Goal: Use online tool/utility: Utilize a website feature to perform a specific function

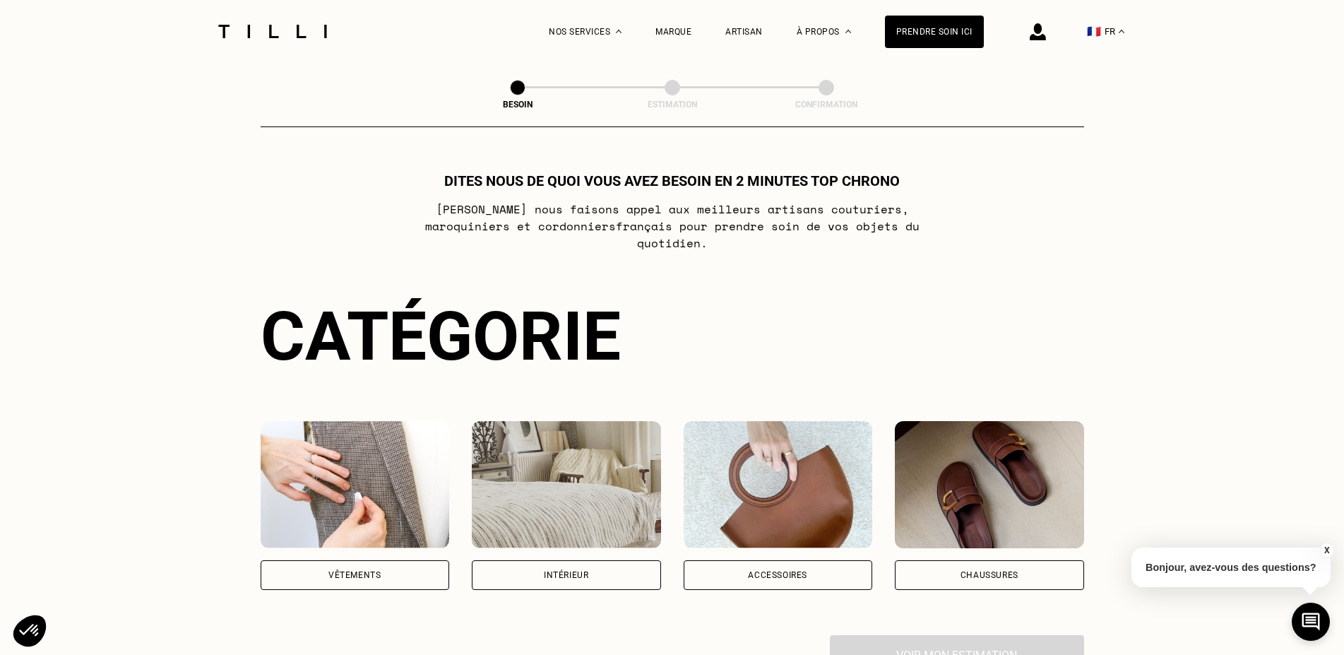
click at [785, 566] on div "Accessoires" at bounding box center [778, 575] width 189 height 30
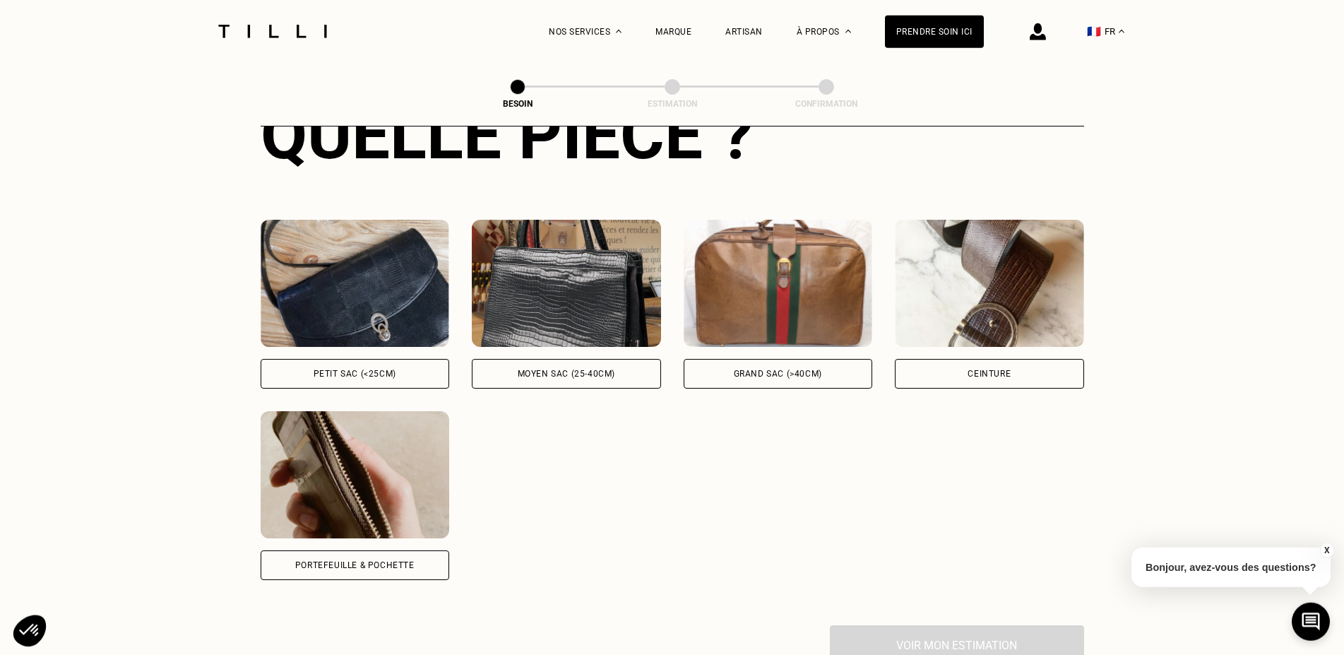
scroll to position [606, 0]
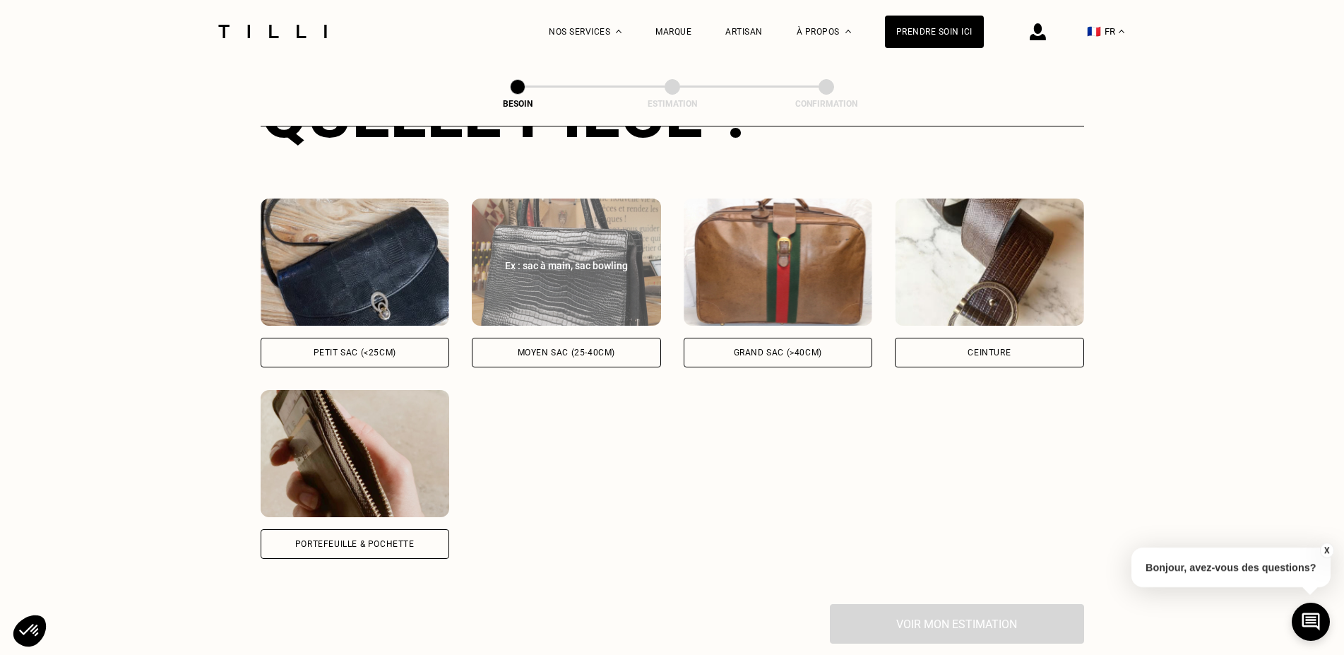
click at [564, 348] on div "Moyen sac (25-40cm)" at bounding box center [566, 352] width 97 height 8
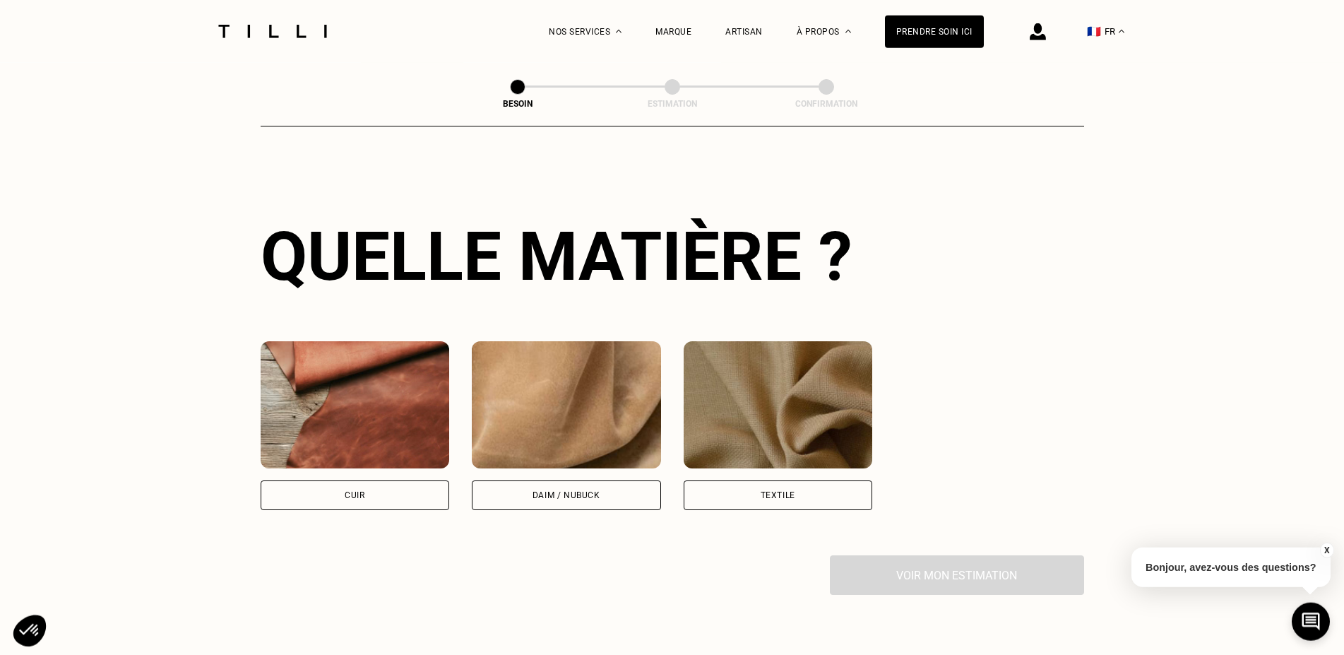
scroll to position [1039, 0]
click at [759, 480] on div "Textile" at bounding box center [778, 495] width 189 height 30
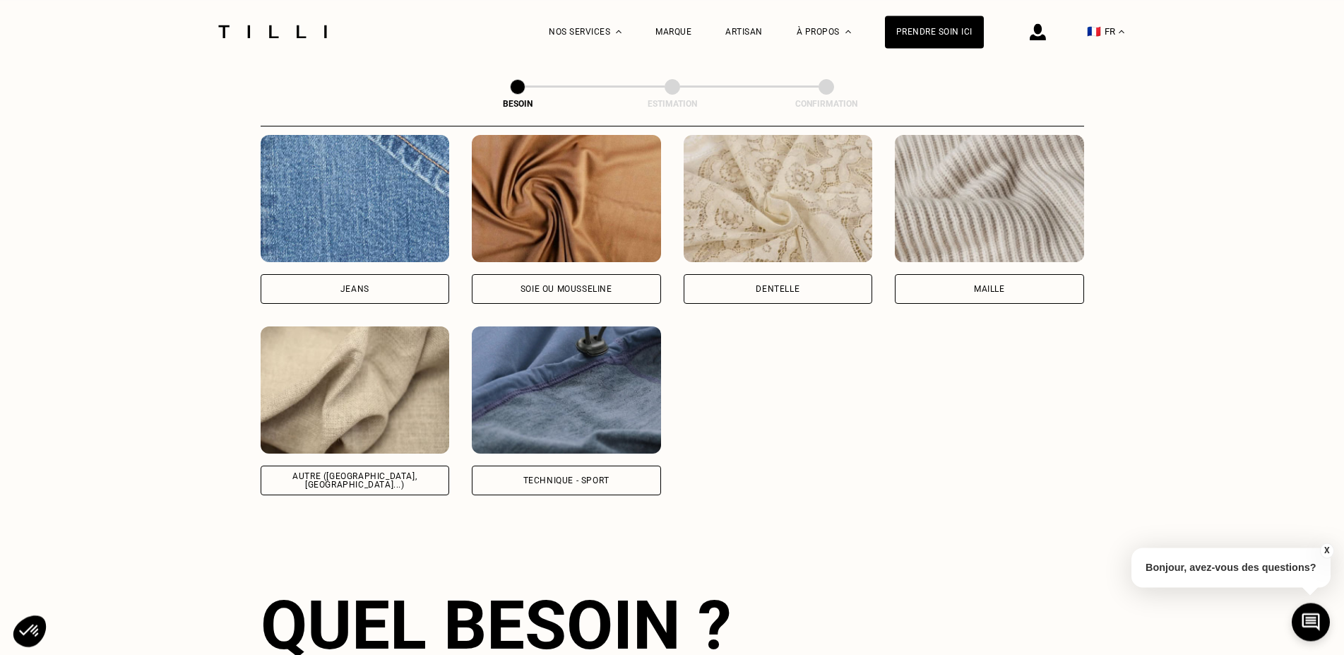
scroll to position [1641, 0]
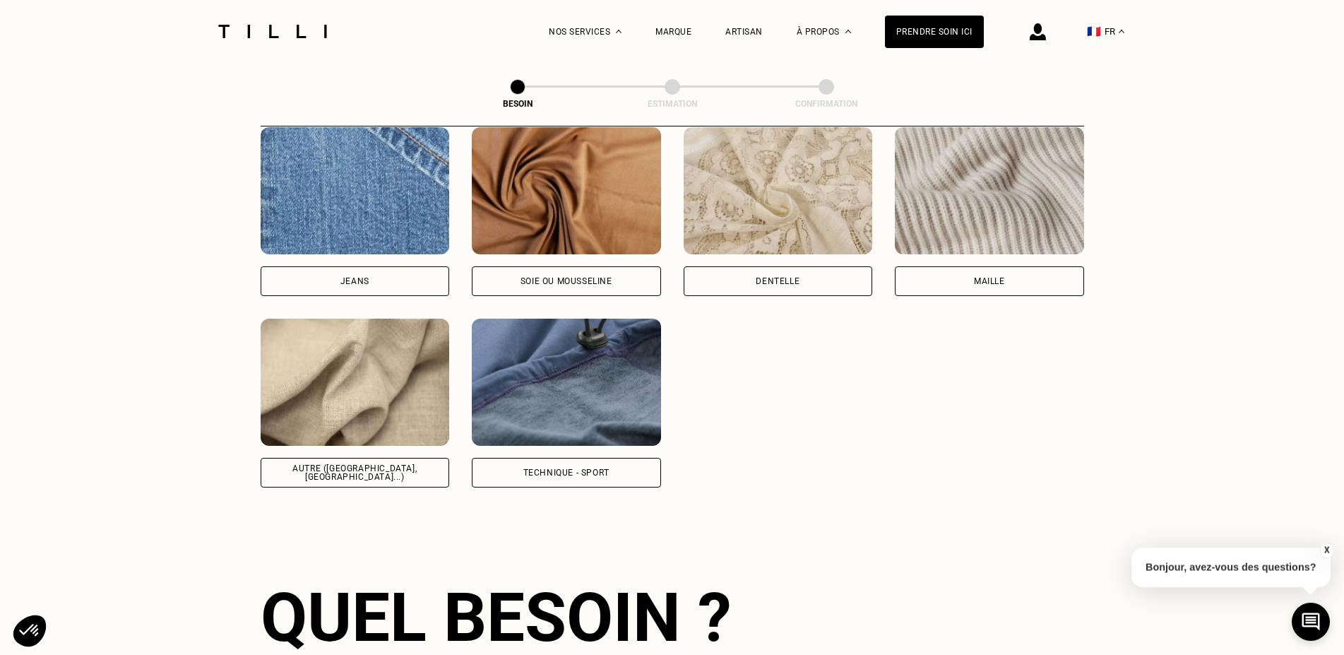
click at [546, 468] on div "Technique - Sport" at bounding box center [566, 472] width 86 height 8
select select "FR"
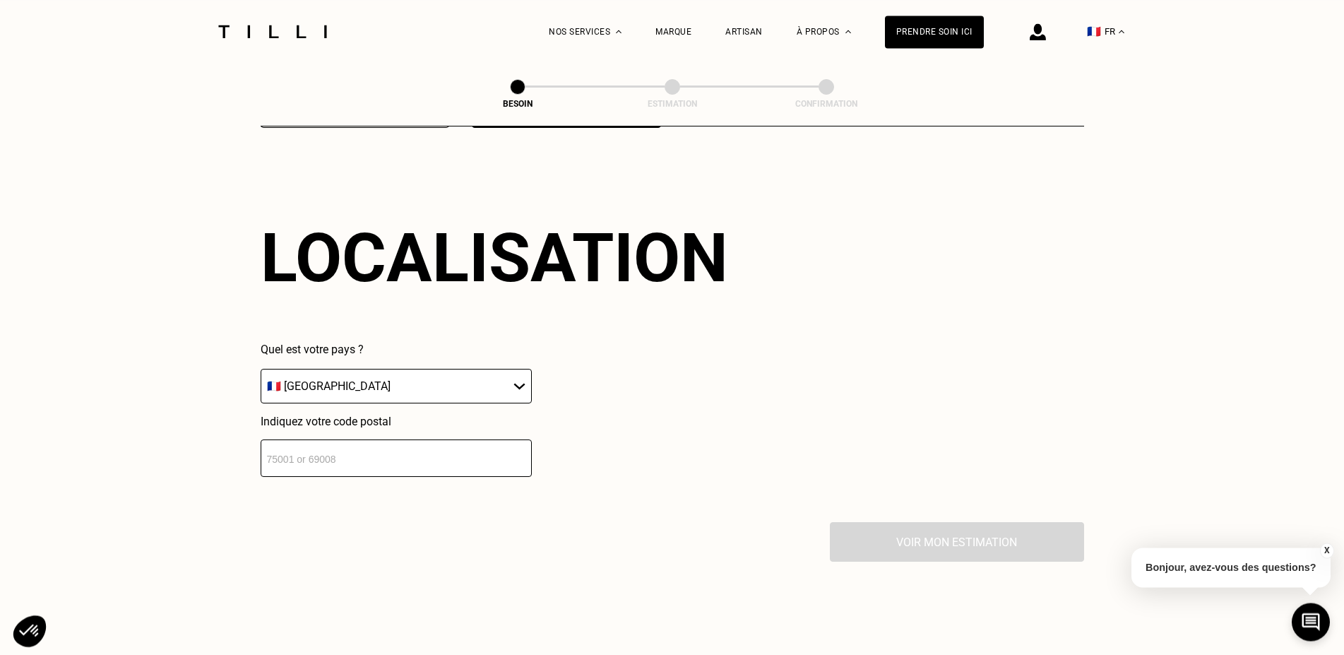
scroll to position [2005, 0]
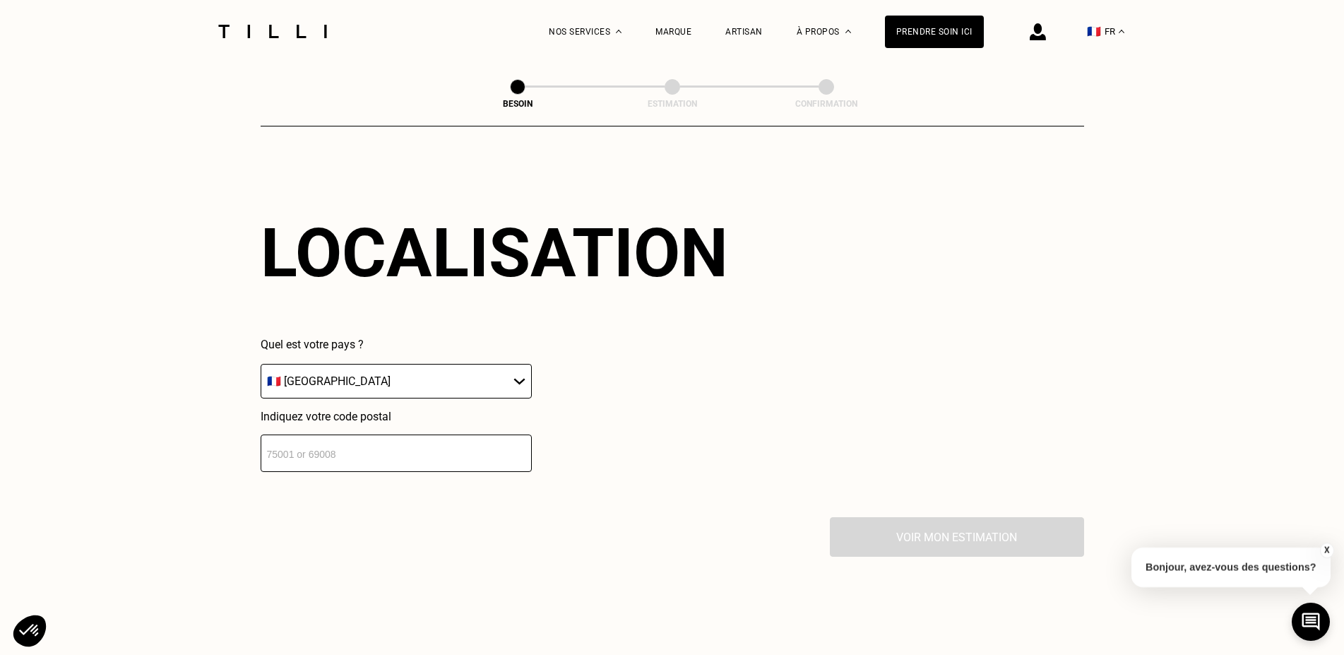
click at [451, 451] on input "number" at bounding box center [396, 452] width 271 height 37
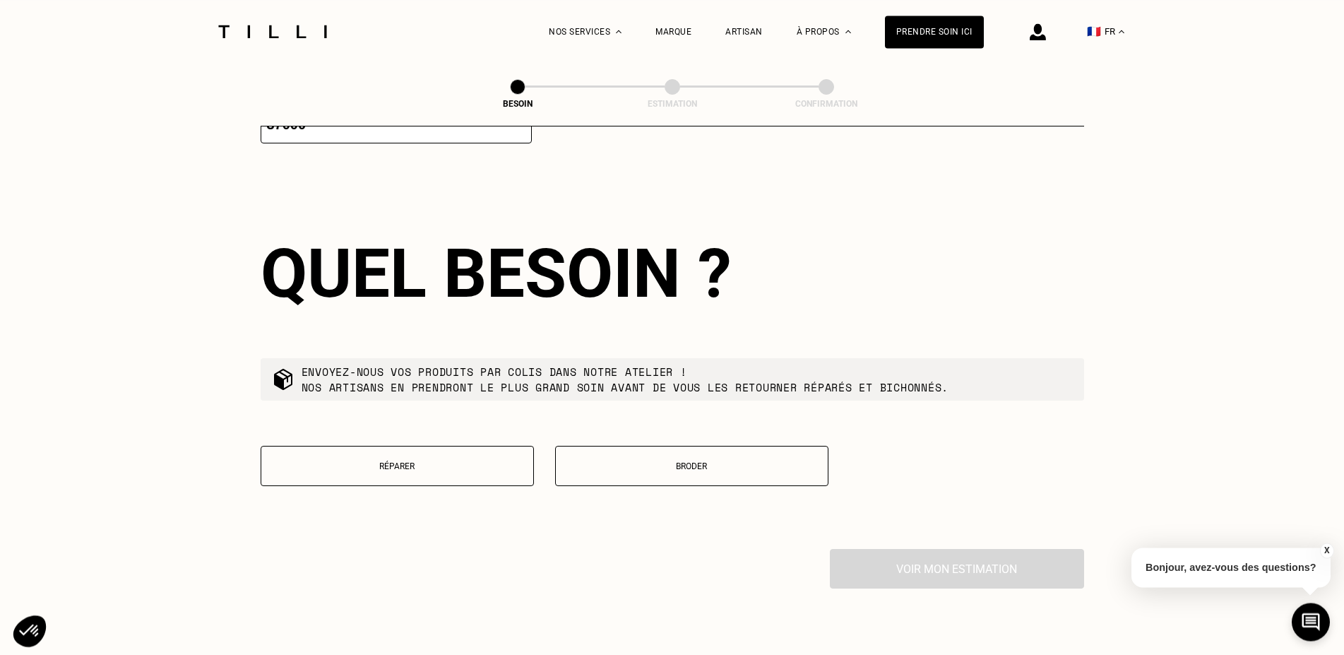
scroll to position [2357, 0]
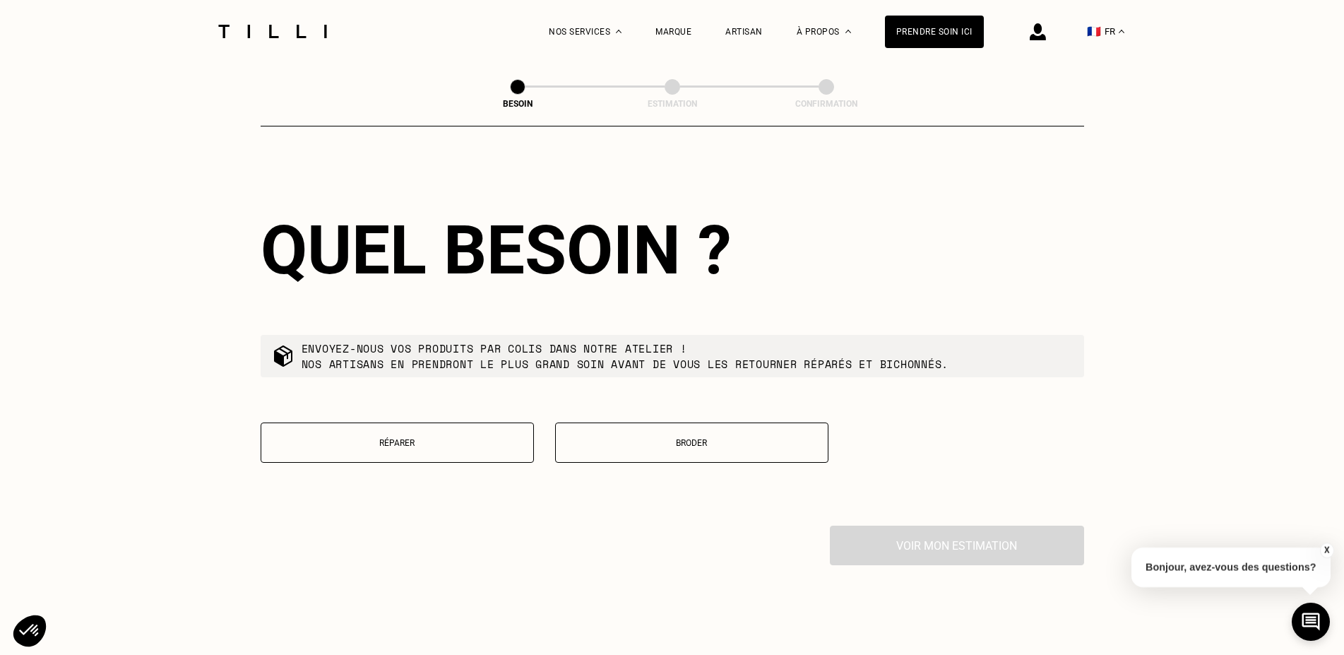
type input "37000"
click at [396, 438] on p "Réparer" at bounding box center [397, 443] width 258 height 10
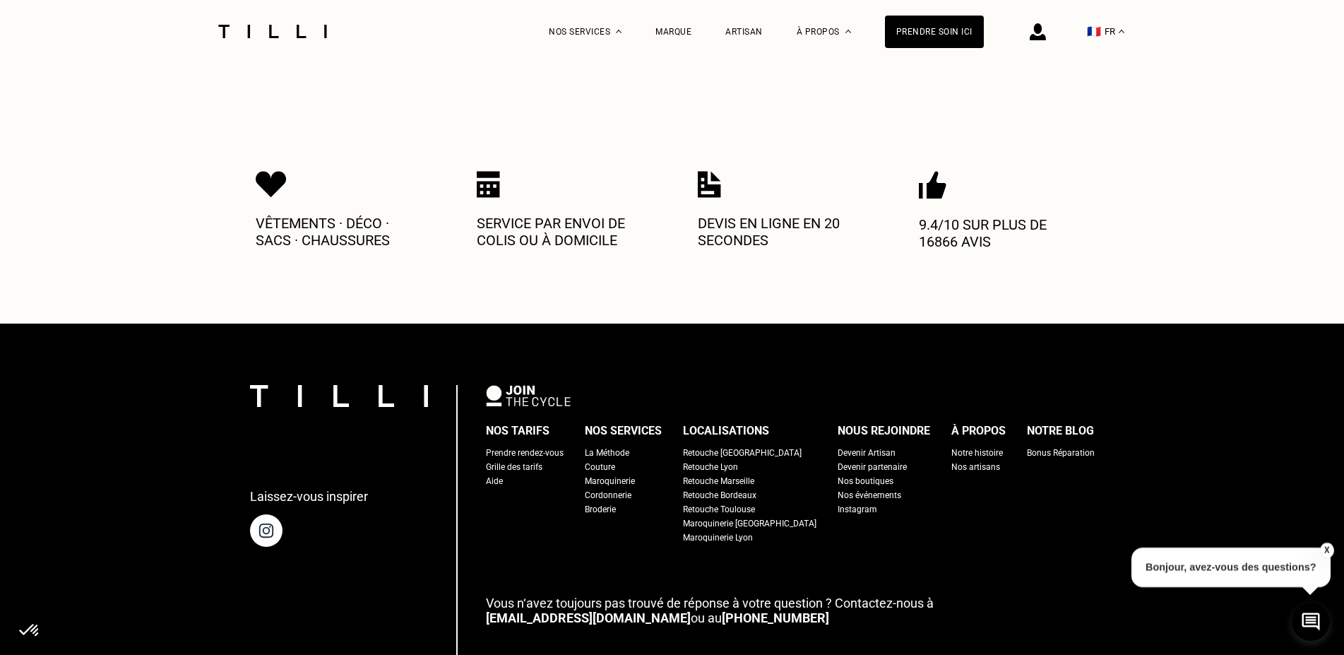
scroll to position [2791, 0]
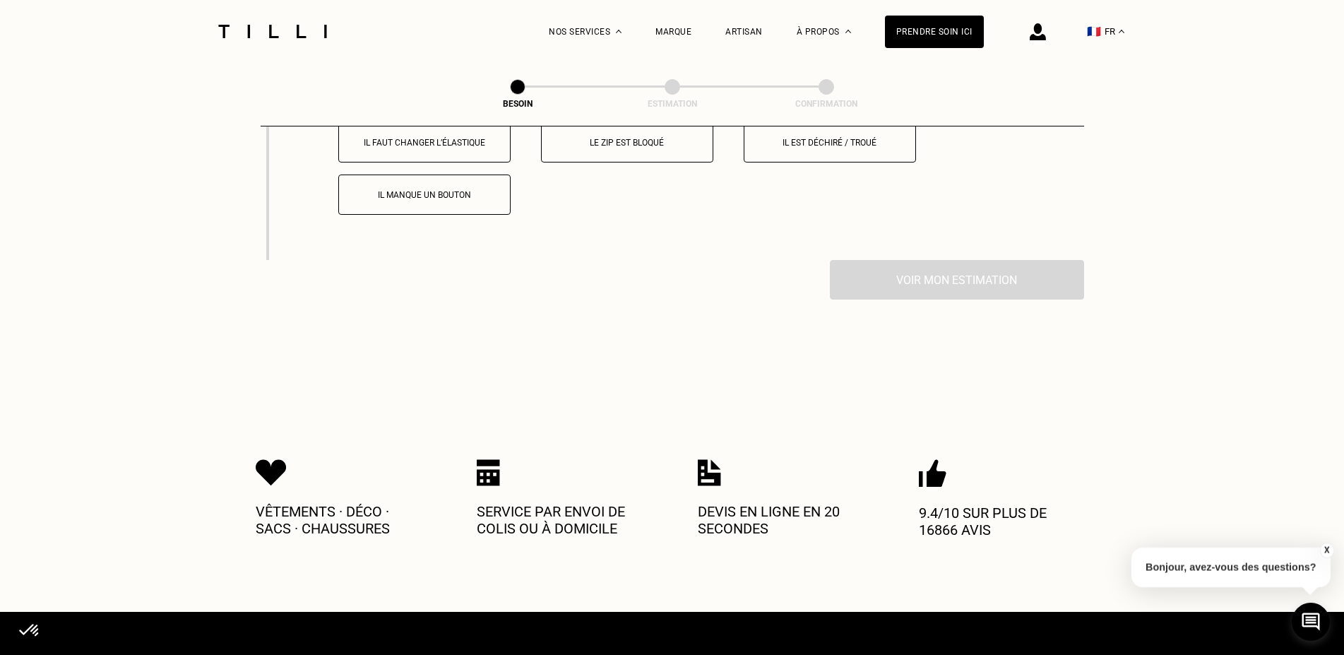
click at [808, 142] on p "Il est déchiré / troué" at bounding box center [829, 143] width 157 height 10
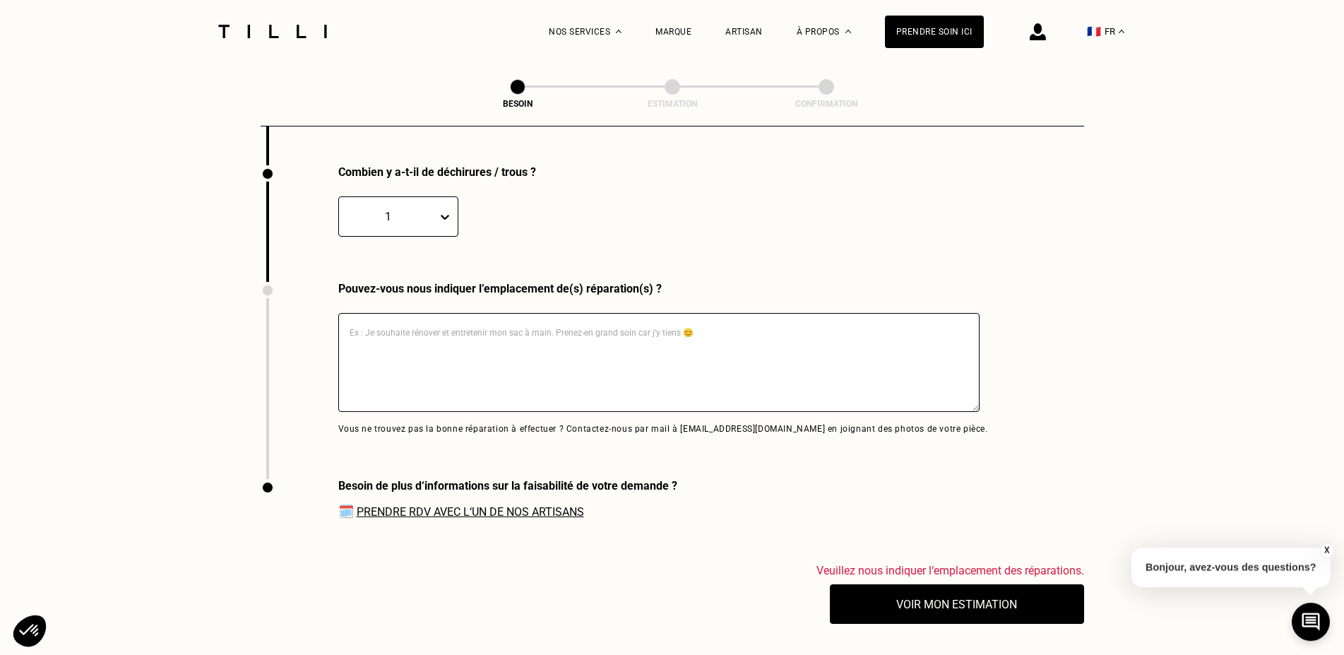
scroll to position [2888, 0]
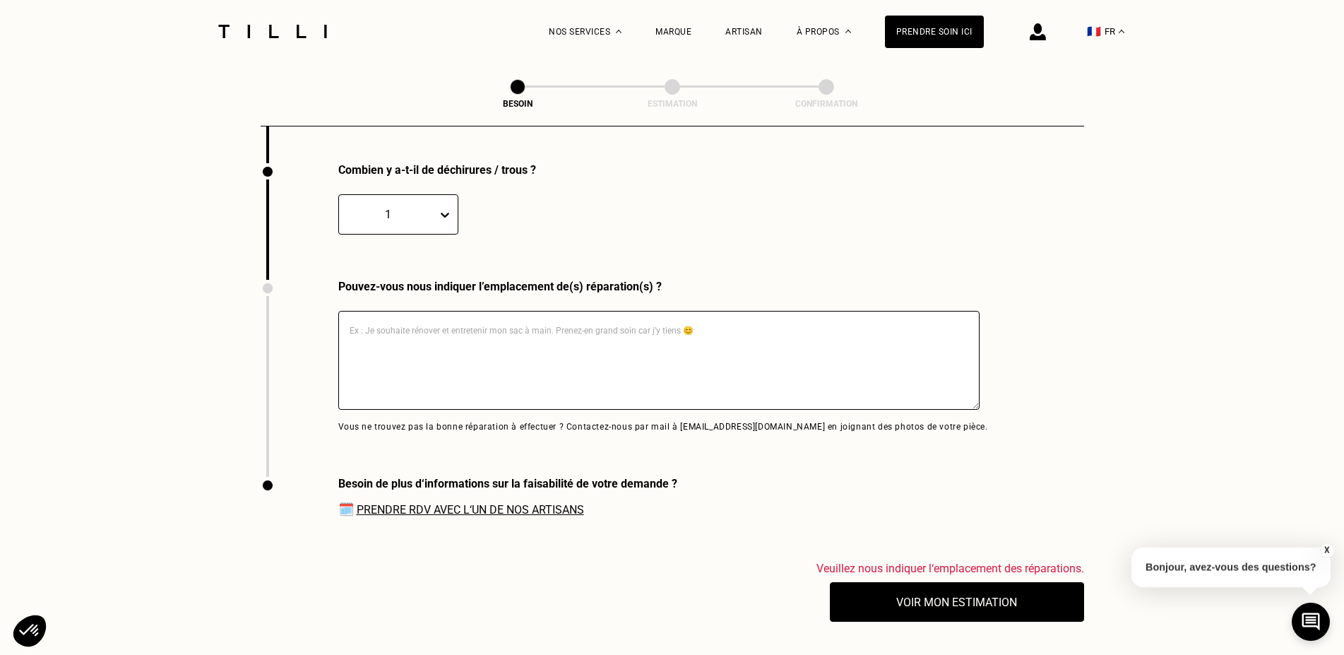
click at [489, 345] on textarea at bounding box center [658, 360] width 641 height 99
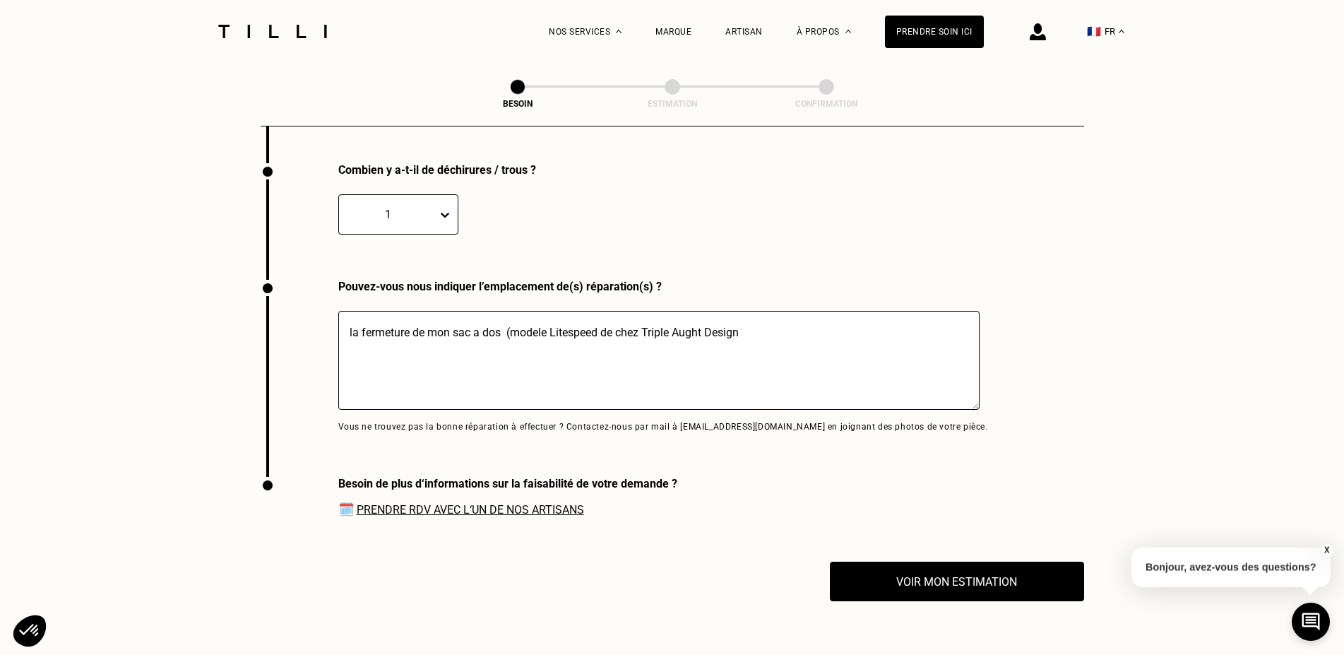
click at [410, 327] on textarea "la fermeture de mon sac a dos (modele Litespeed de chez Triple Aught Design" at bounding box center [658, 360] width 641 height 99
click at [775, 328] on textarea "la fermeture éclair de mon sac a dos (modèle Litespeed de chez Triple Aught Des…" at bounding box center [658, 360] width 641 height 99
click at [441, 324] on textarea "la fermeture éclair de mon sac a dos (modèle Litespeed de chez Triple Aught Des…" at bounding box center [658, 360] width 641 height 99
click at [828, 328] on textarea "la fermeture éclairprincipale de mon sac a dos (modèle Litespeed de chez Triple…" at bounding box center [658, 360] width 641 height 99
click at [444, 328] on textarea "la fermeture éclairprincipale de mon sac a dos (modèle Litespeed de chez Triple…" at bounding box center [658, 360] width 641 height 99
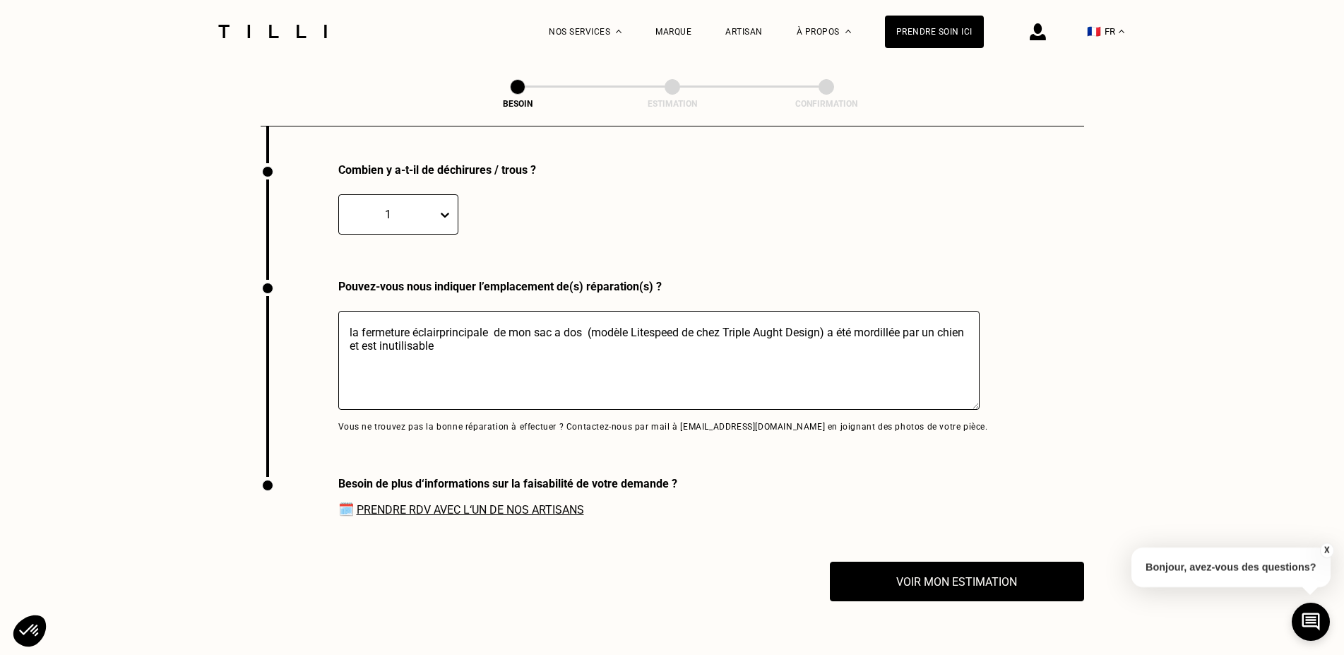
click at [441, 331] on textarea "la fermeture éclairprincipale de mon sac a dos (modèle Litespeed de chez Triple…" at bounding box center [658, 360] width 641 height 99
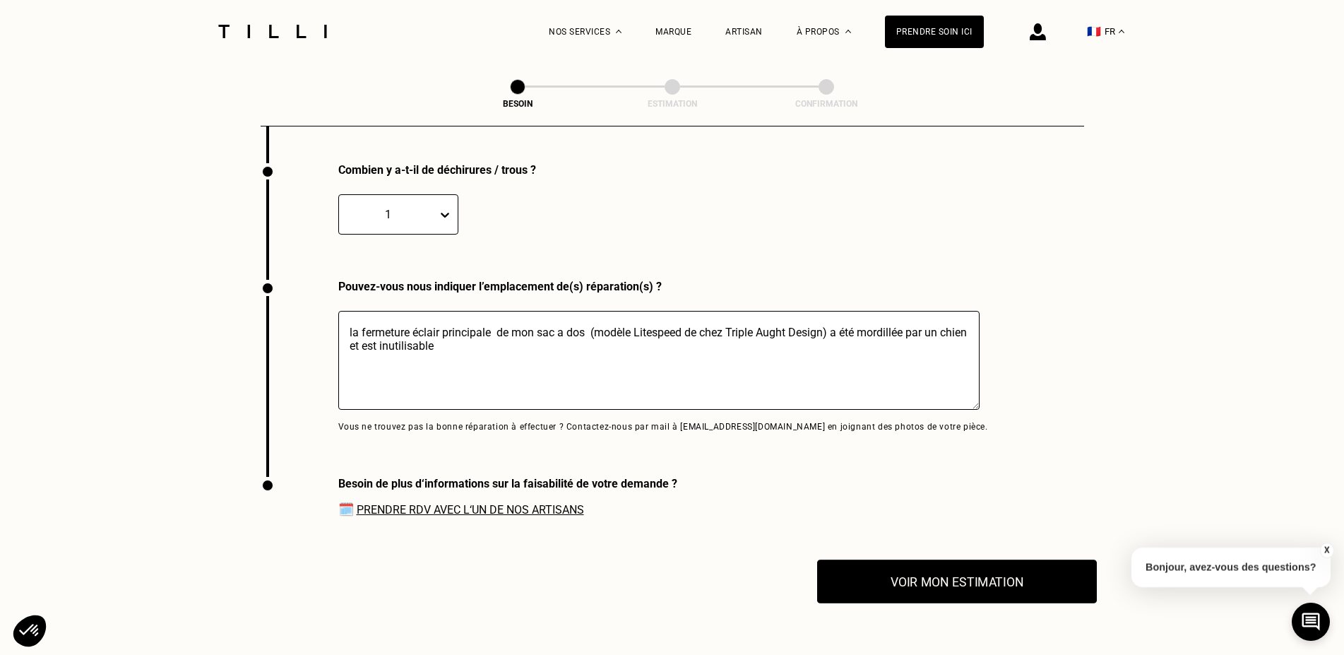
type textarea "la fermeture éclair principale de mon sac a dos (modèle Litespeed de chez Tripl…"
click at [935, 583] on button "Voir mon estimation" at bounding box center [957, 581] width 280 height 44
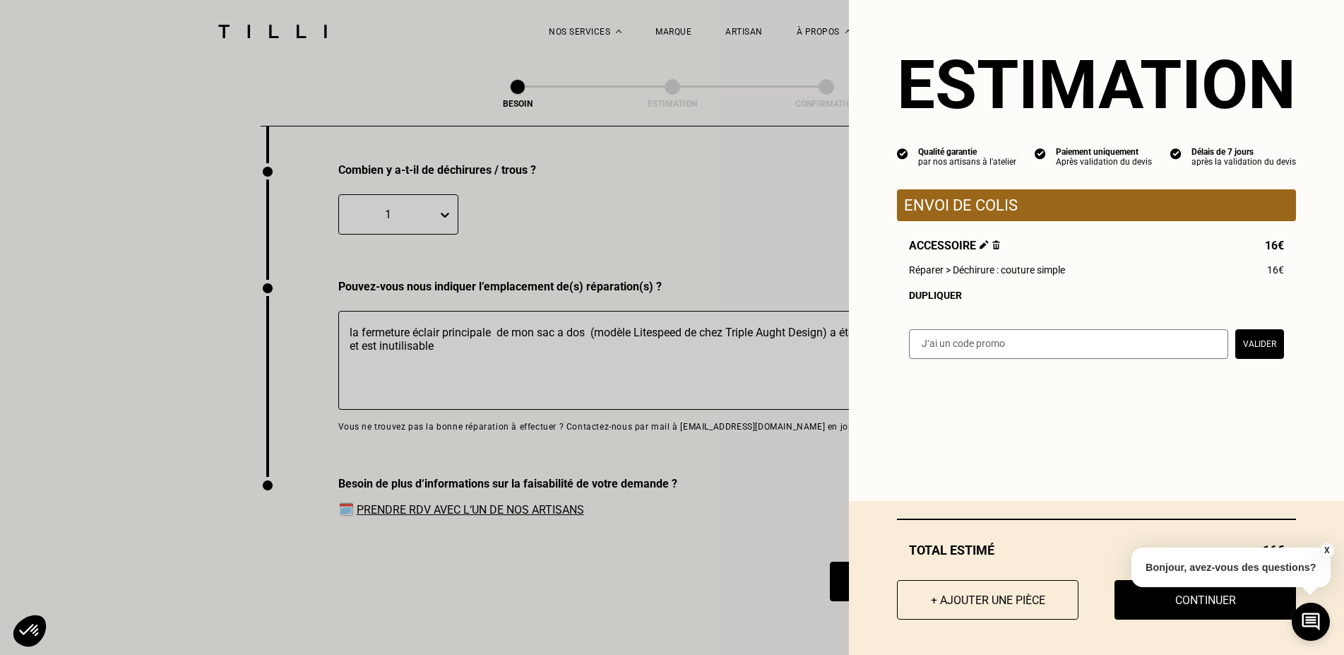
click at [1326, 547] on button "X" at bounding box center [1326, 550] width 14 height 16
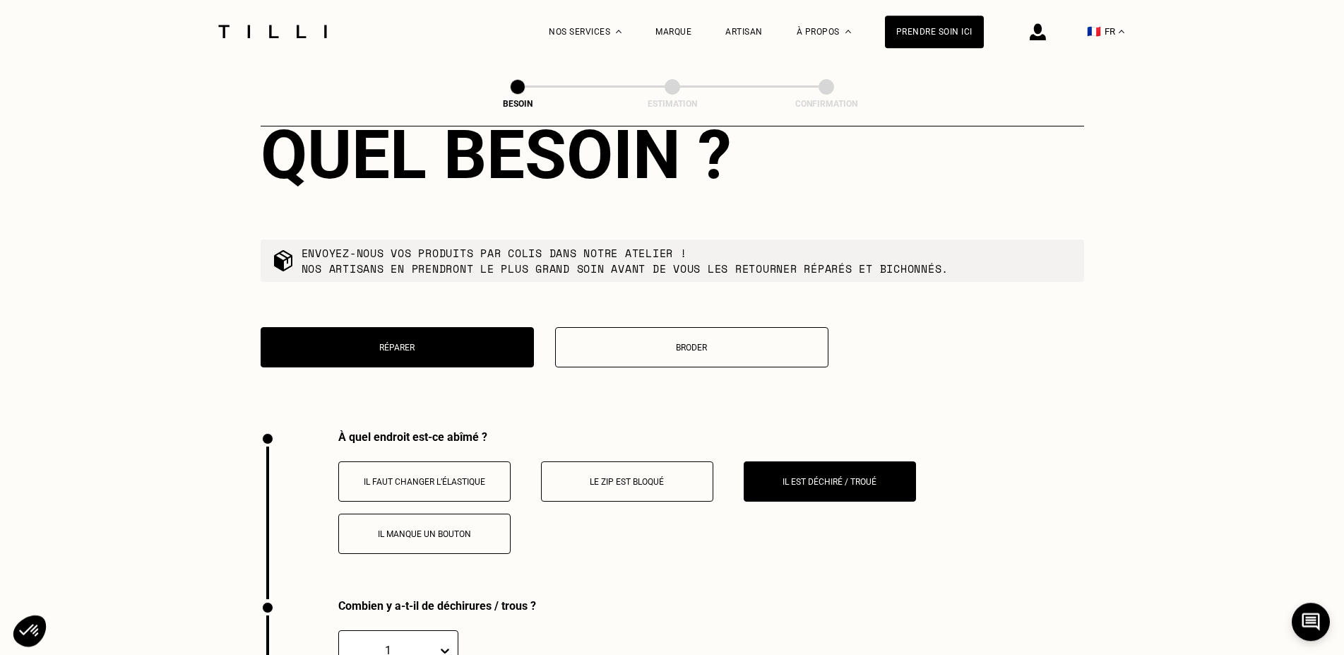
scroll to position [2456, 0]
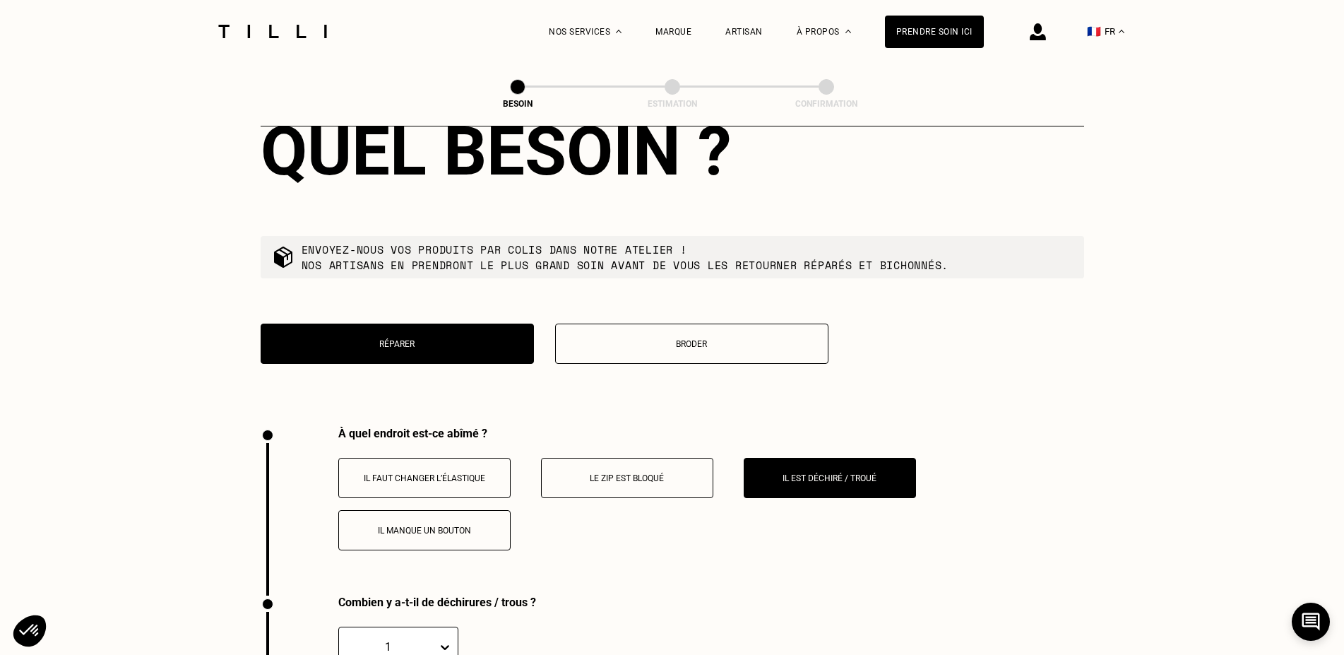
click at [665, 473] on p "Le zip est bloqué" at bounding box center [627, 478] width 157 height 10
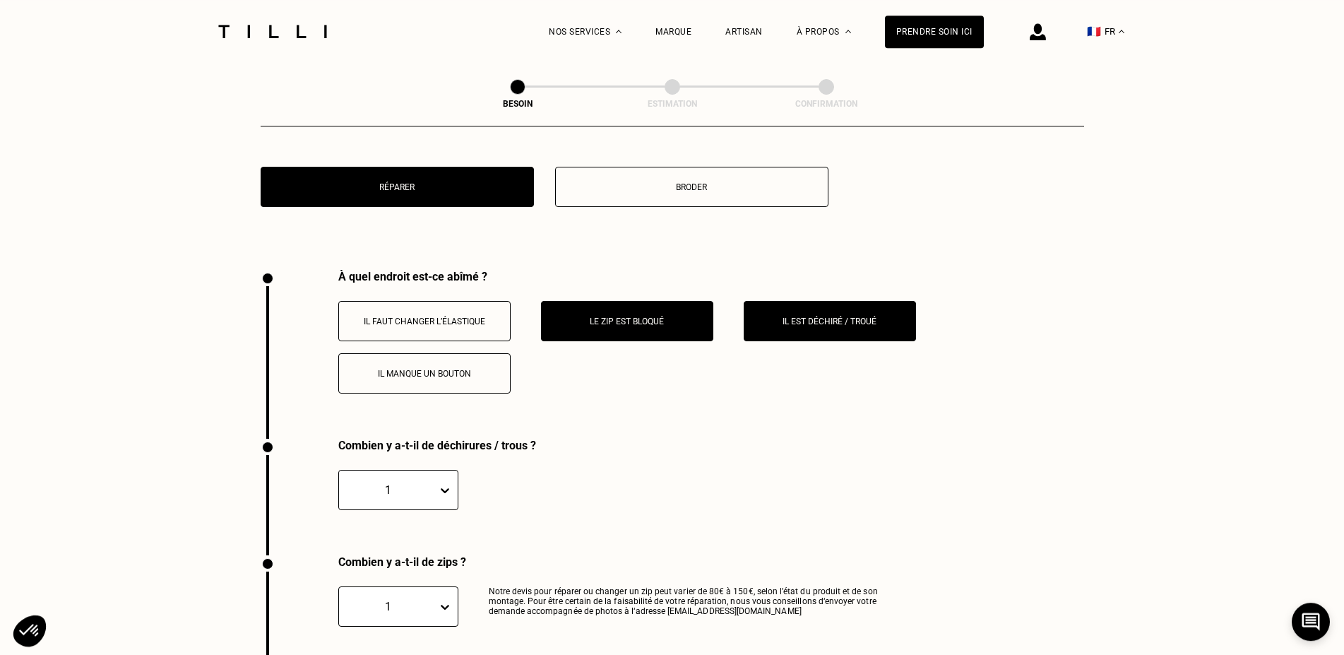
scroll to position [2528, 0]
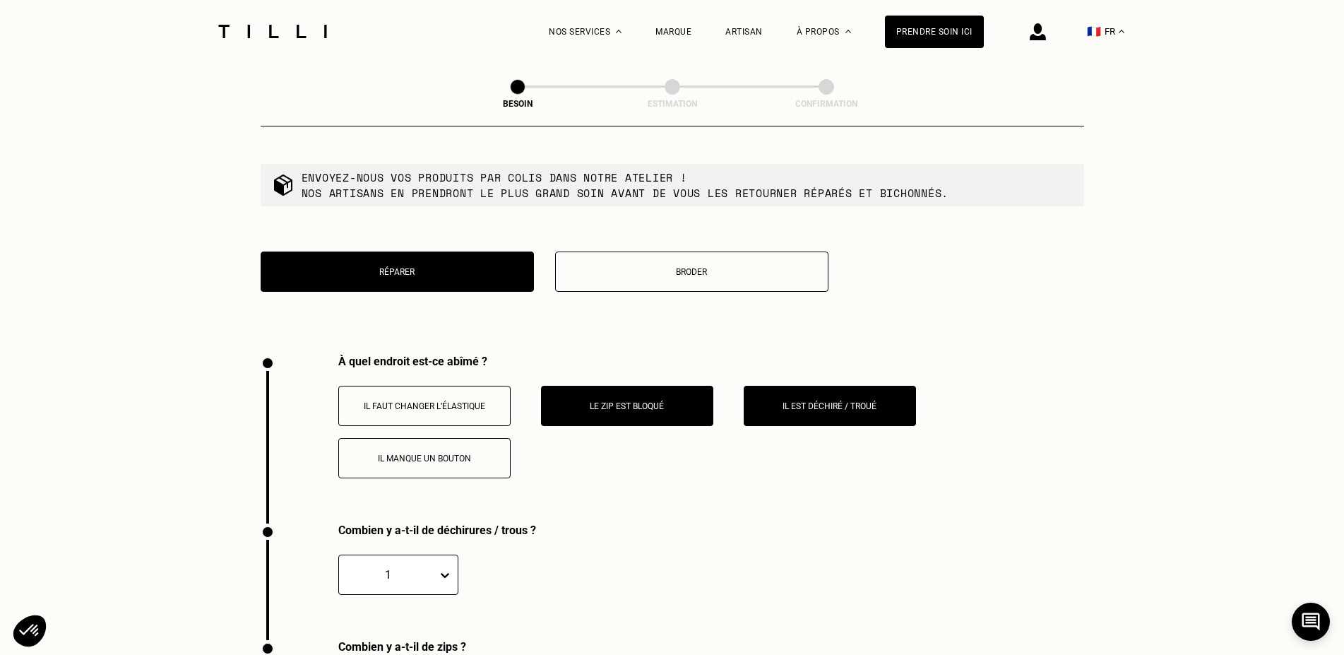
click at [822, 408] on button "Il est déchiré / troué" at bounding box center [830, 406] width 172 height 40
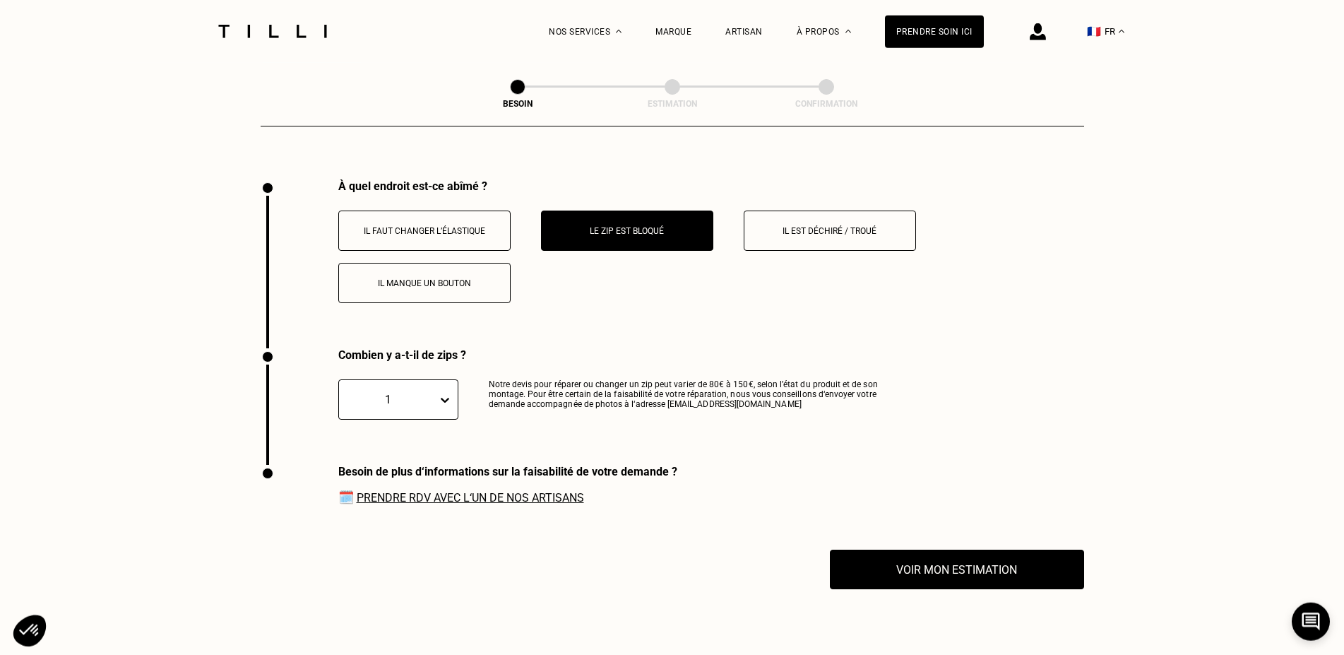
scroll to position [2888, 0]
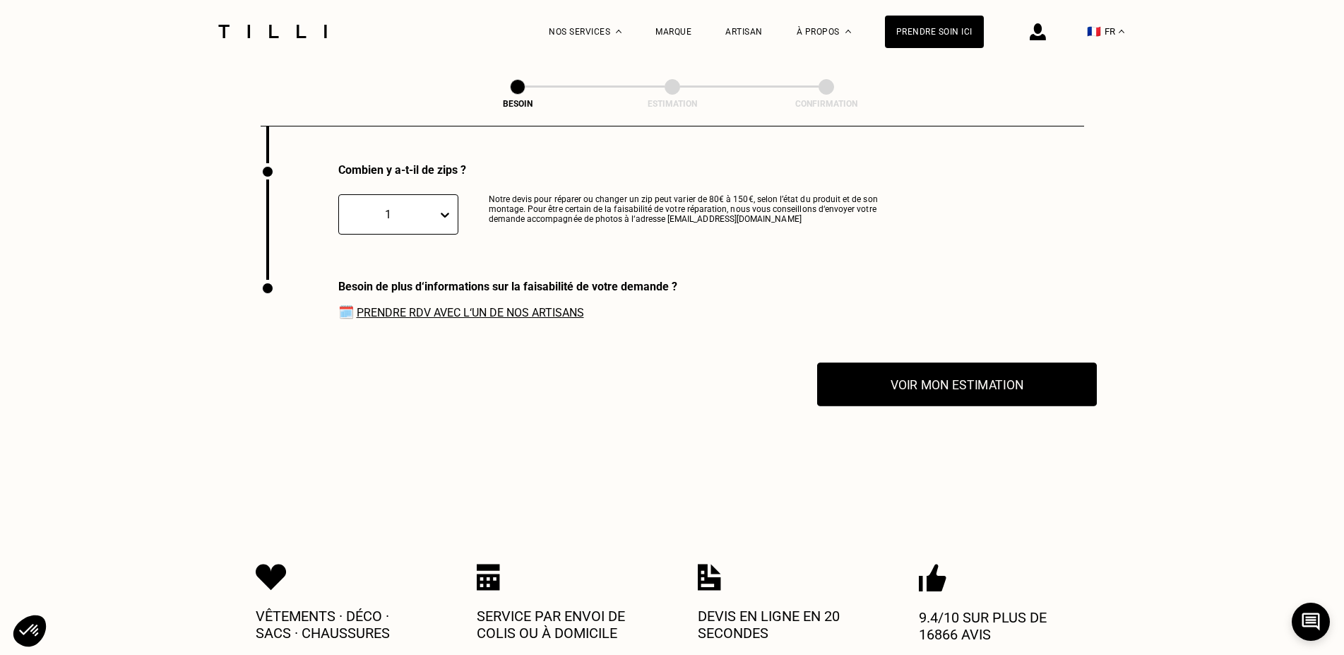
click at [1021, 393] on button "Voir mon estimation" at bounding box center [957, 384] width 280 height 44
